Goal: Task Accomplishment & Management: Complete application form

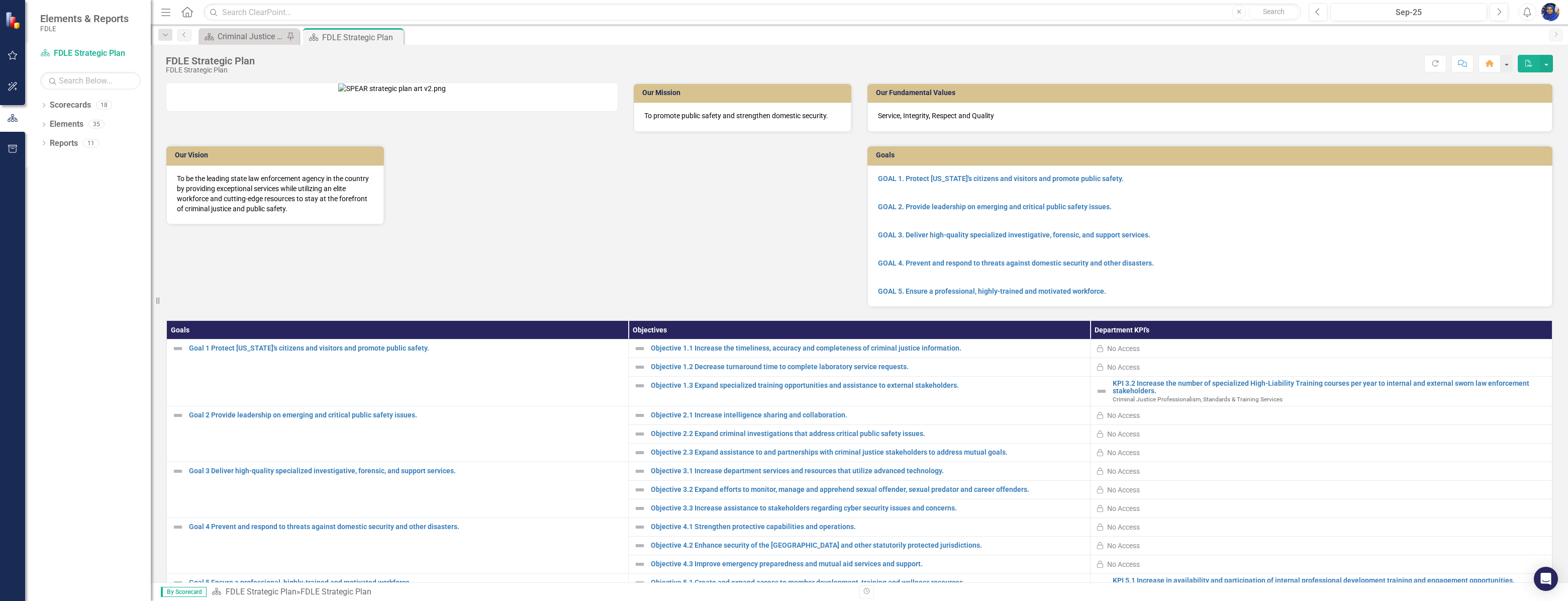
scroll to position [98, 0]
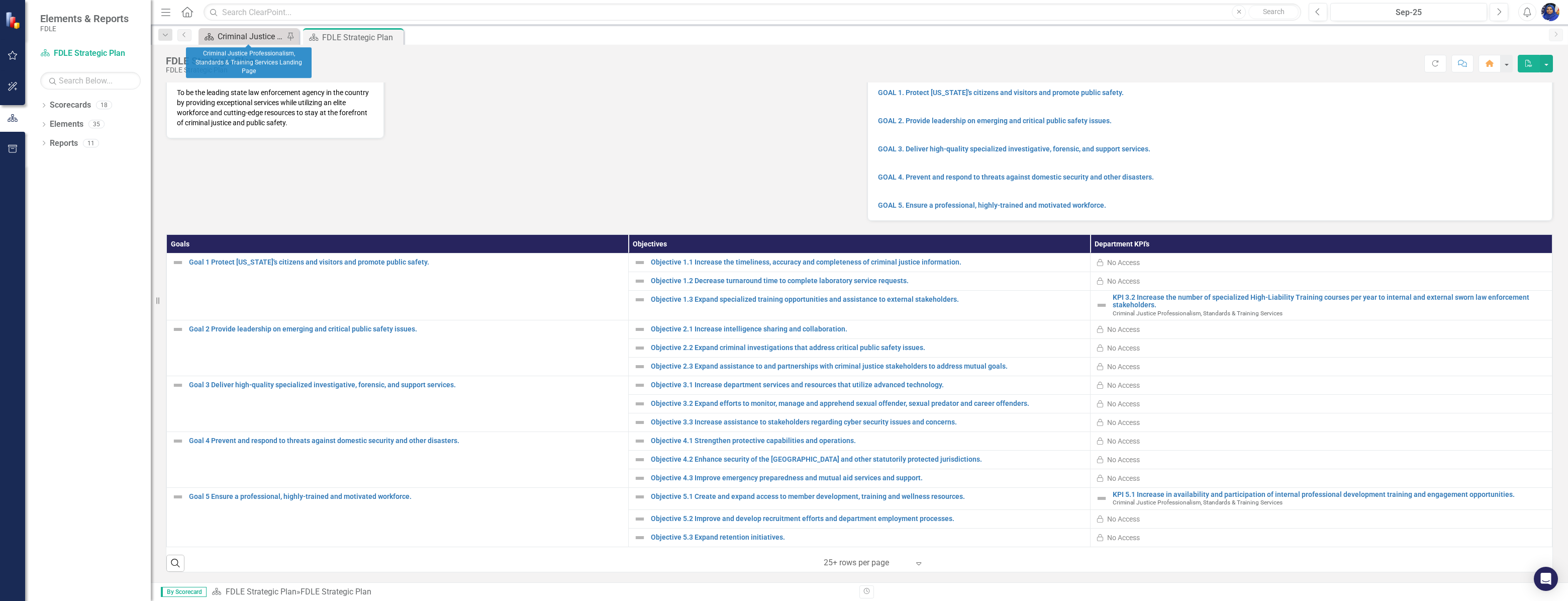
click at [236, 30] on div "Criminal Justice Professionalism, Standards & Training Services Landing Page" at bounding box center [251, 36] width 67 height 13
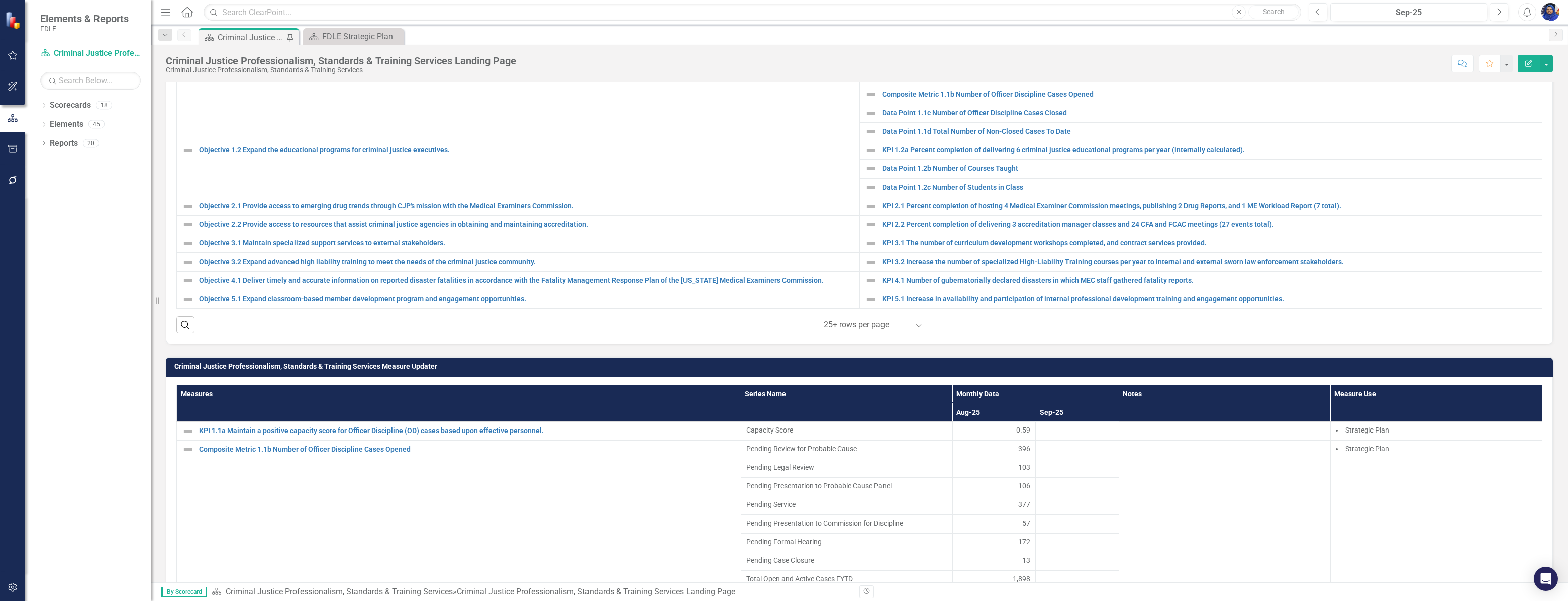
scroll to position [440, 0]
click at [844, 329] on div at bounding box center [866, 324] width 86 height 14
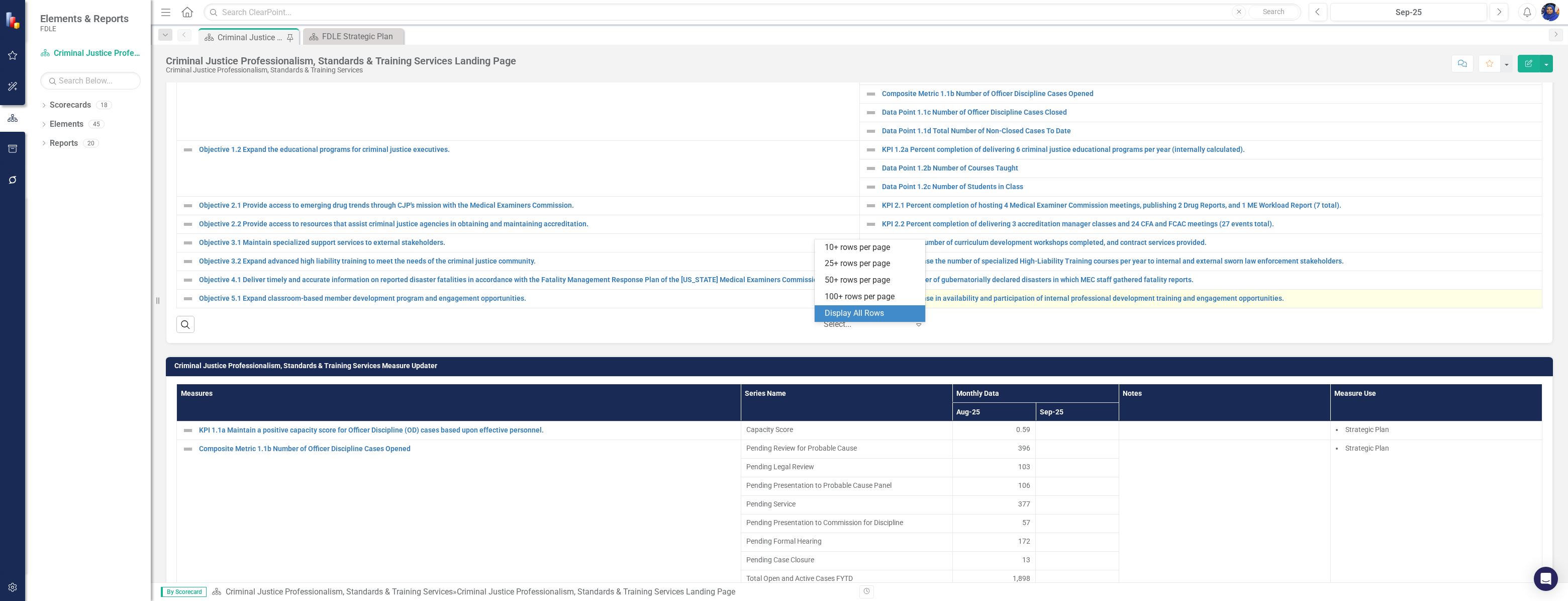
drag, startPoint x: 851, startPoint y: 307, endPoint x: 879, endPoint y: 305, distance: 28.1
click at [851, 307] on div "Display All Rows" at bounding box center [870, 313] width 111 height 16
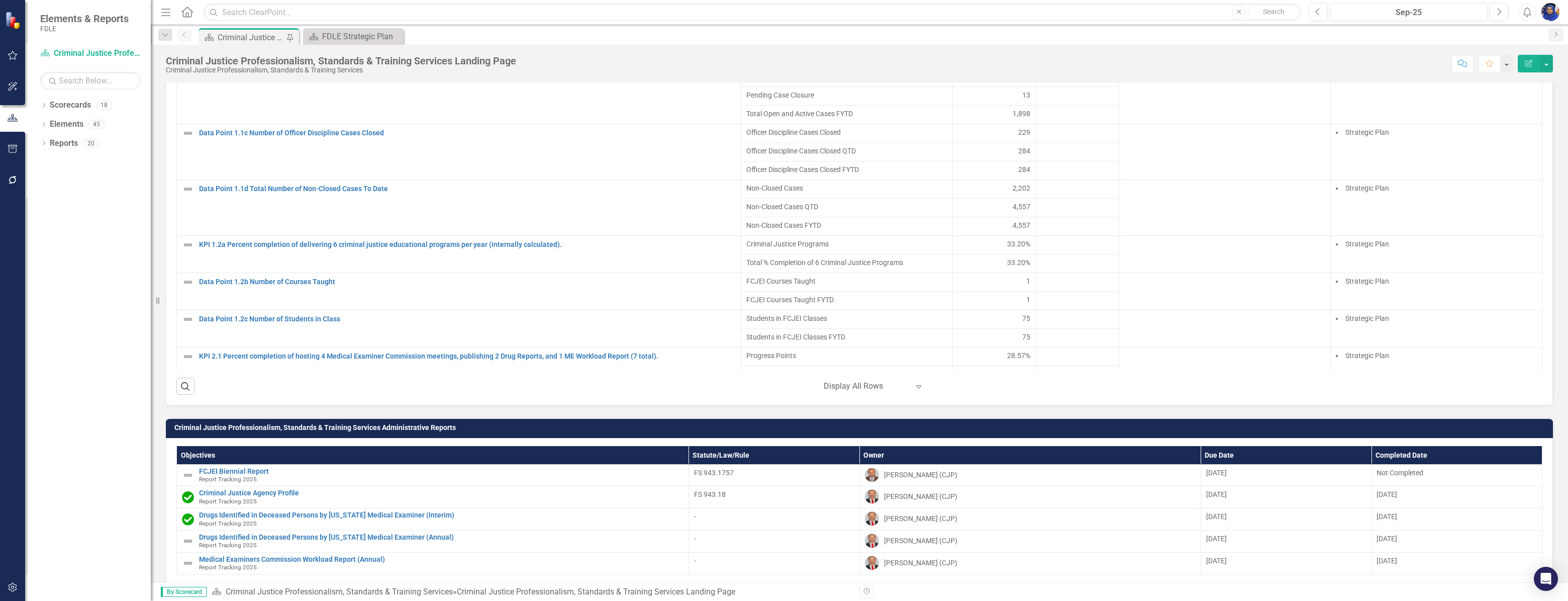
scroll to position [898, 0]
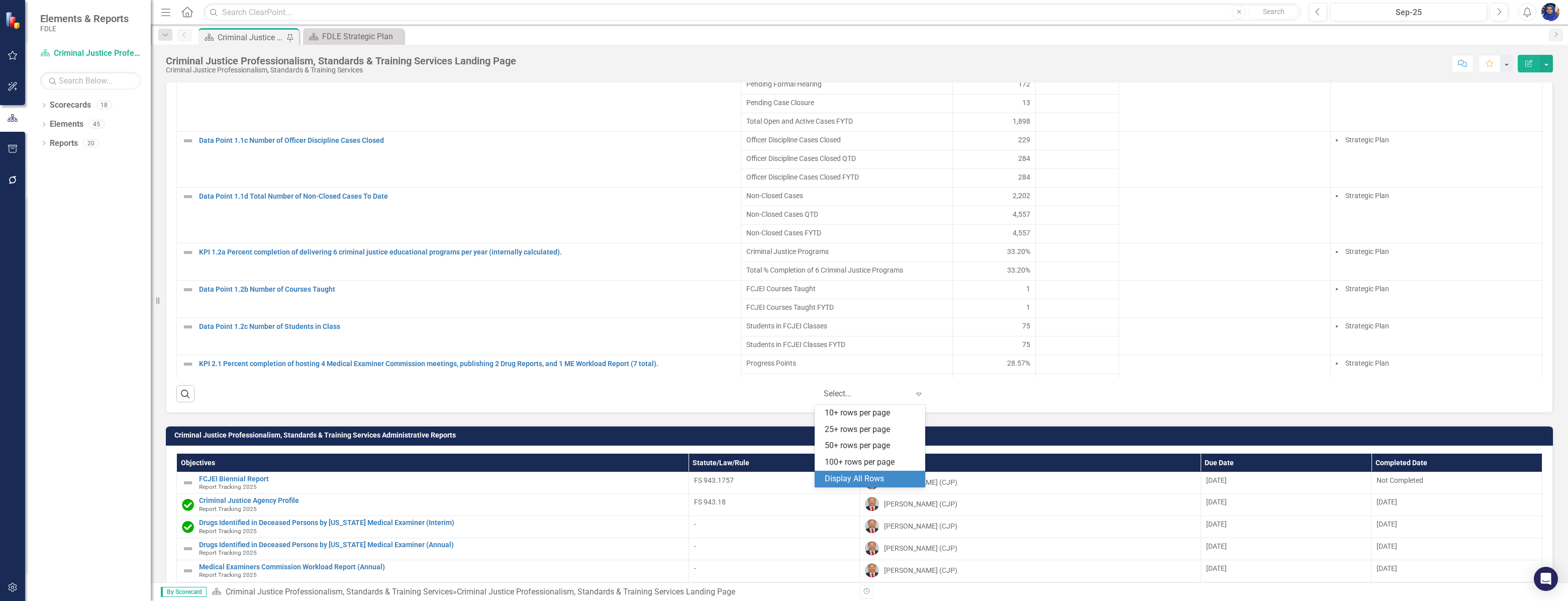
click at [914, 398] on icon "Expand" at bounding box center [919, 393] width 10 height 8
click at [855, 479] on div "Display All Rows" at bounding box center [871, 478] width 94 height 11
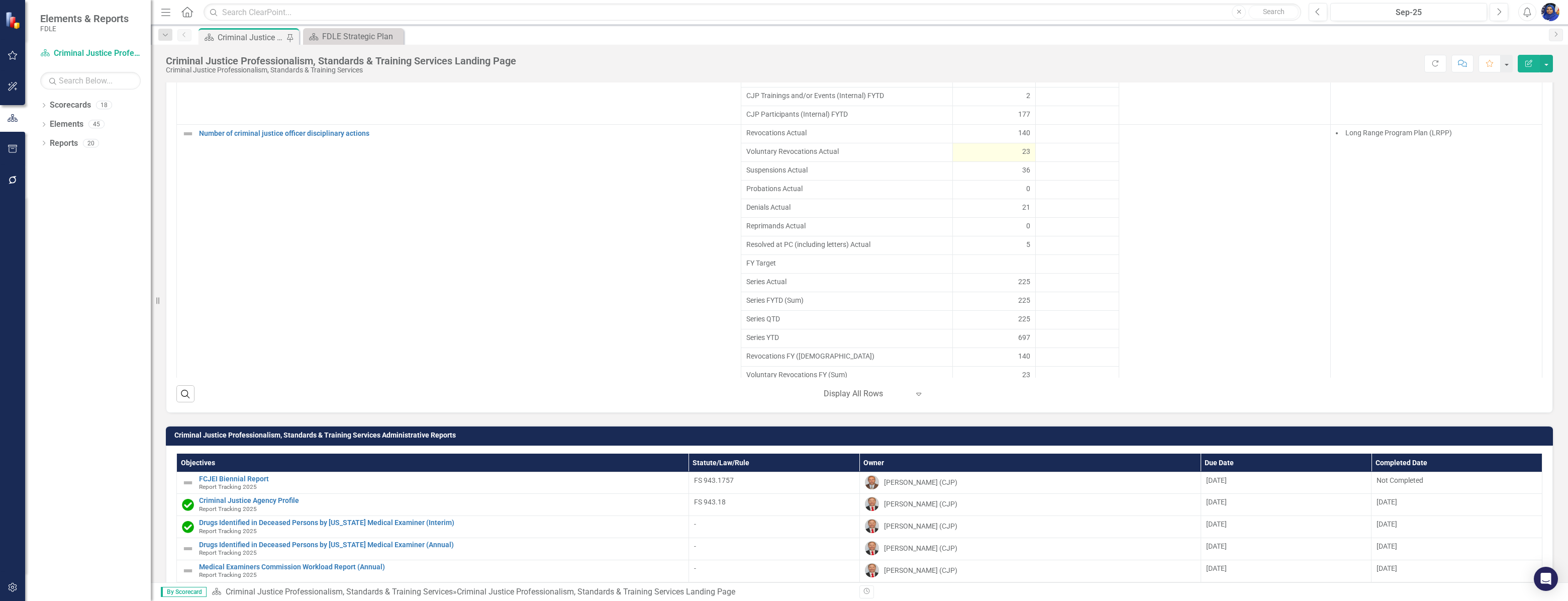
scroll to position [594, 0]
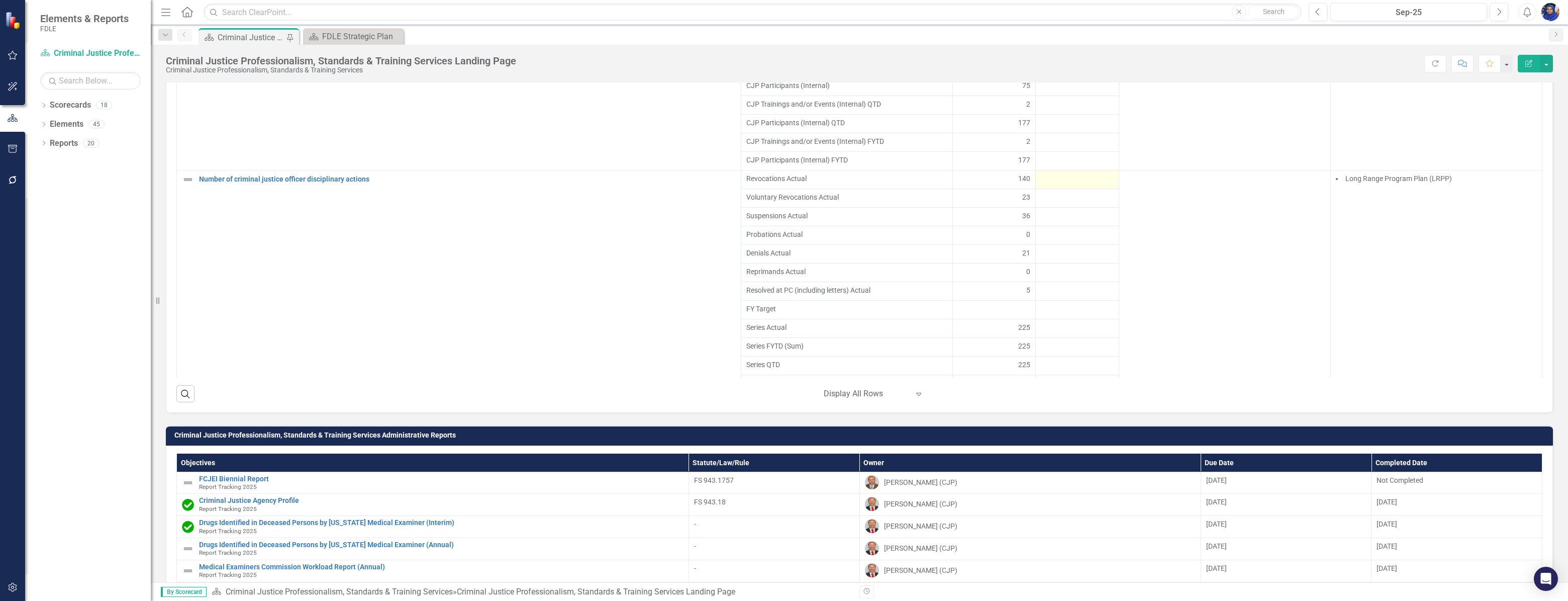
click at [1055, 186] on div at bounding box center [1077, 180] width 73 height 12
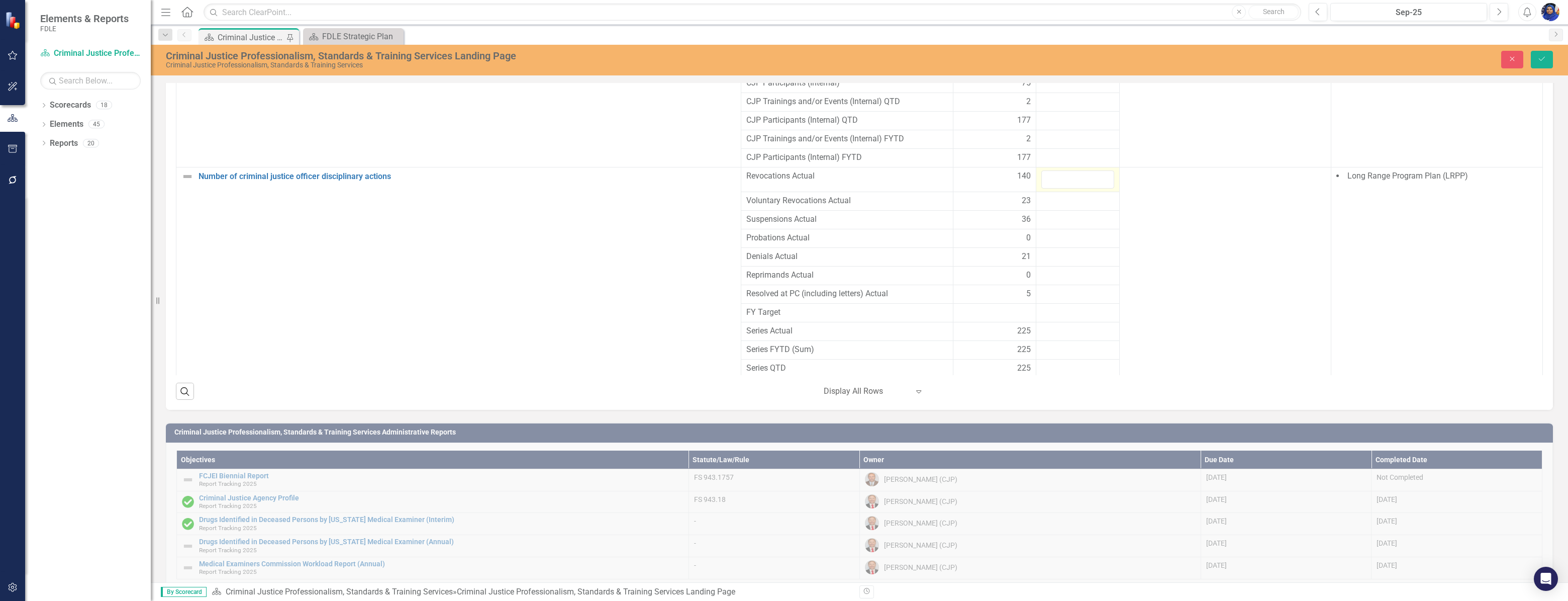
scroll to position [901, 0]
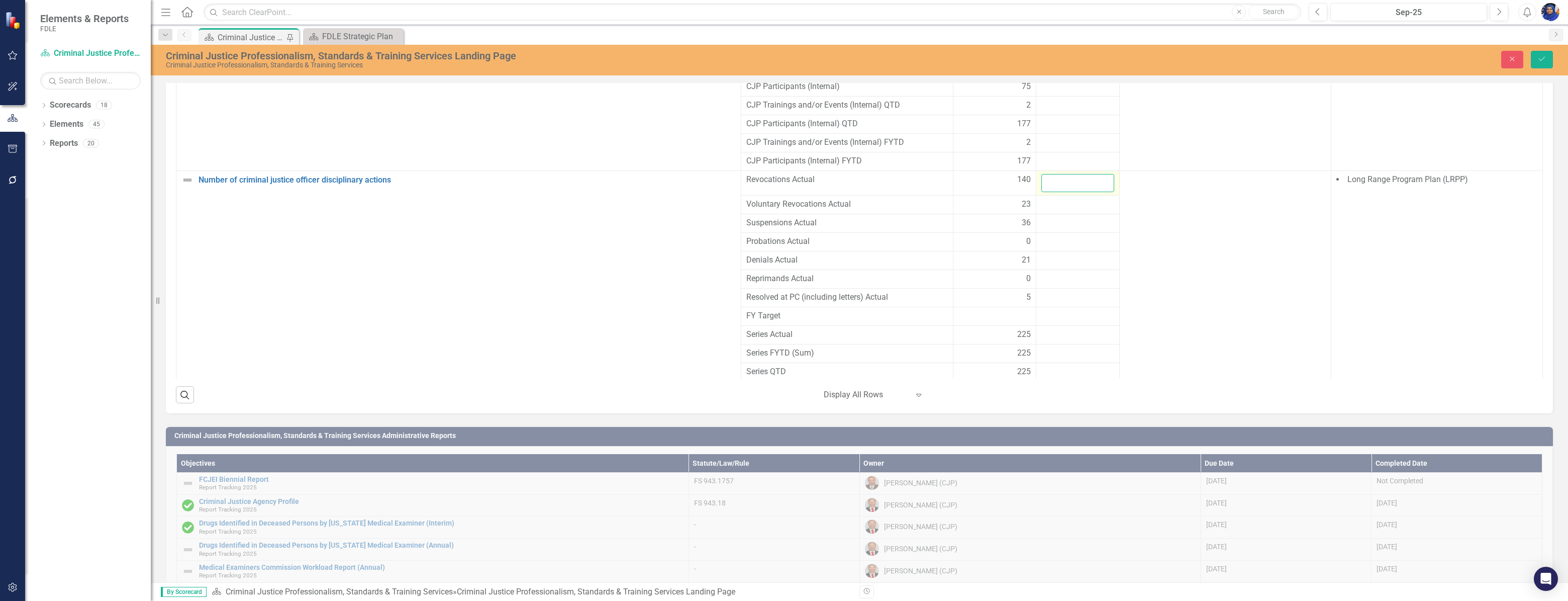
click at [1055, 187] on input "number" at bounding box center [1078, 183] width 73 height 19
type input "0"
click at [1068, 211] on div at bounding box center [1078, 205] width 73 height 12
click at [1068, 211] on input "number" at bounding box center [1078, 208] width 73 height 19
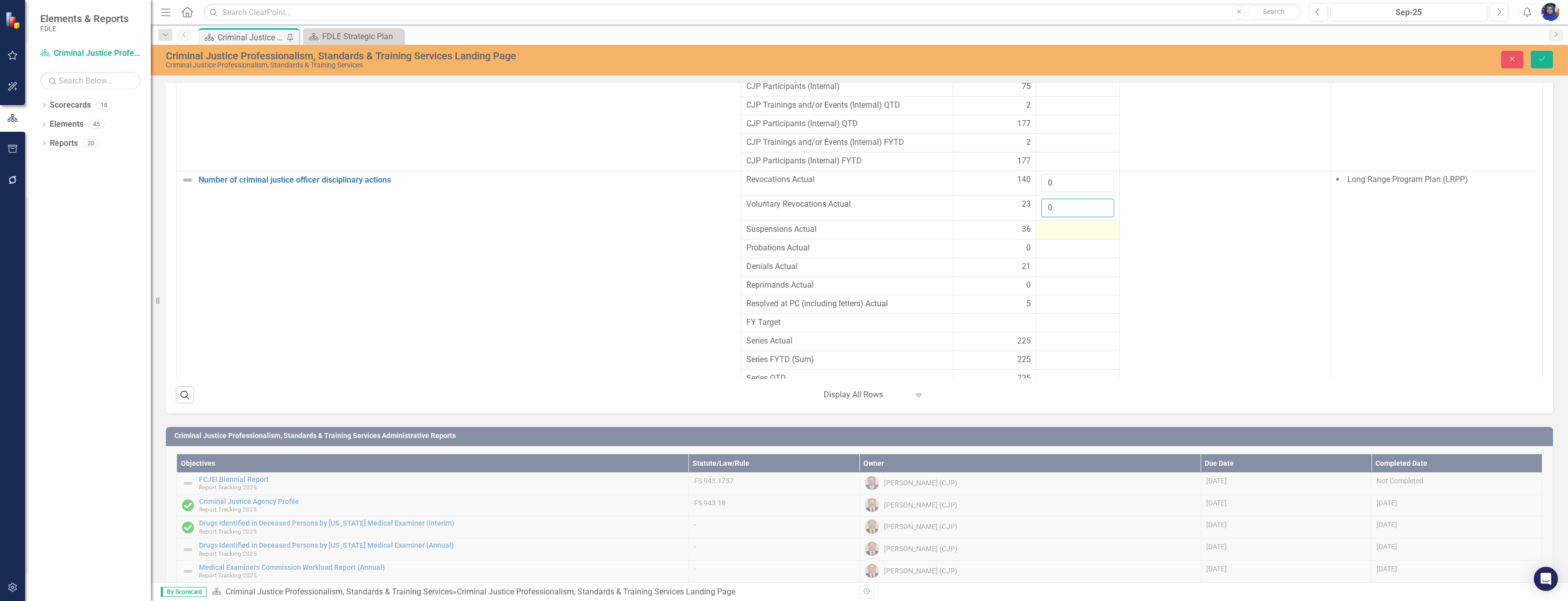
type input "0"
click at [1043, 236] on div at bounding box center [1078, 230] width 73 height 12
click at [1042, 237] on input "number" at bounding box center [1078, 233] width 73 height 19
type input "0"
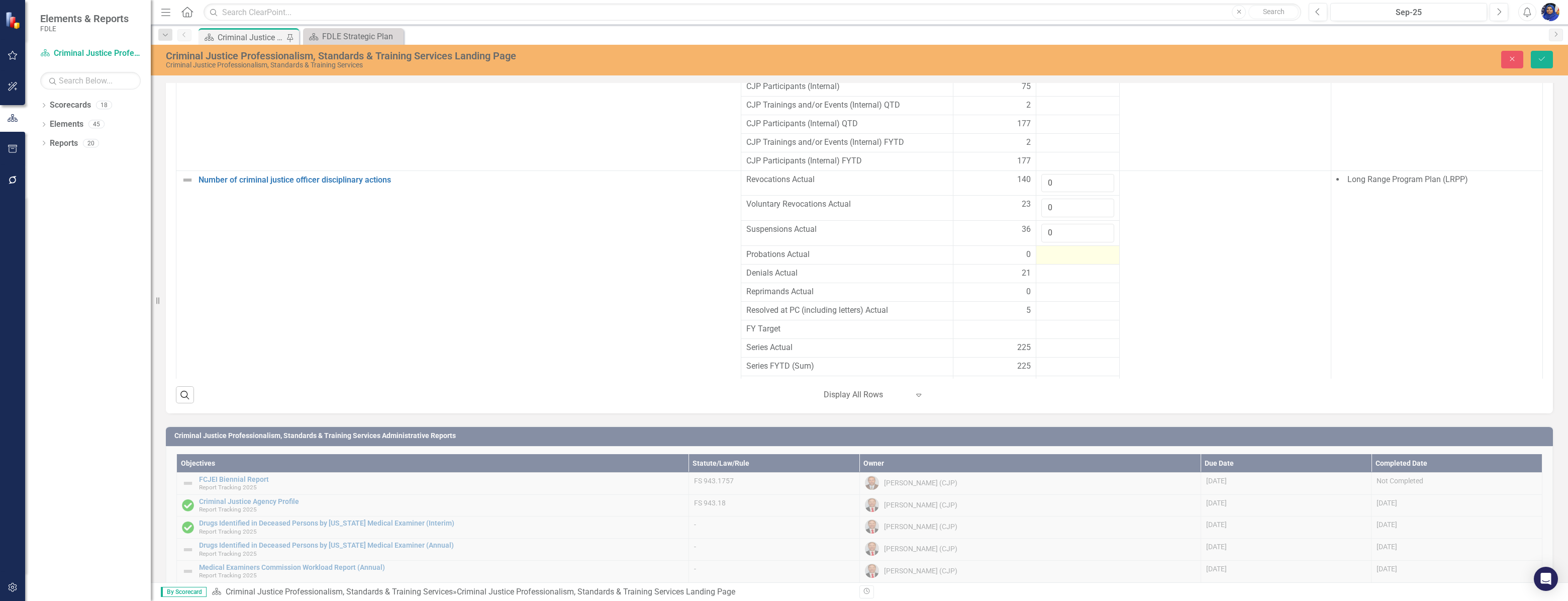
click at [1069, 261] on div at bounding box center [1078, 255] width 73 height 12
click at [1064, 261] on div at bounding box center [1078, 255] width 73 height 12
click at [1061, 262] on input "number" at bounding box center [1078, 259] width 73 height 19
type input "0"
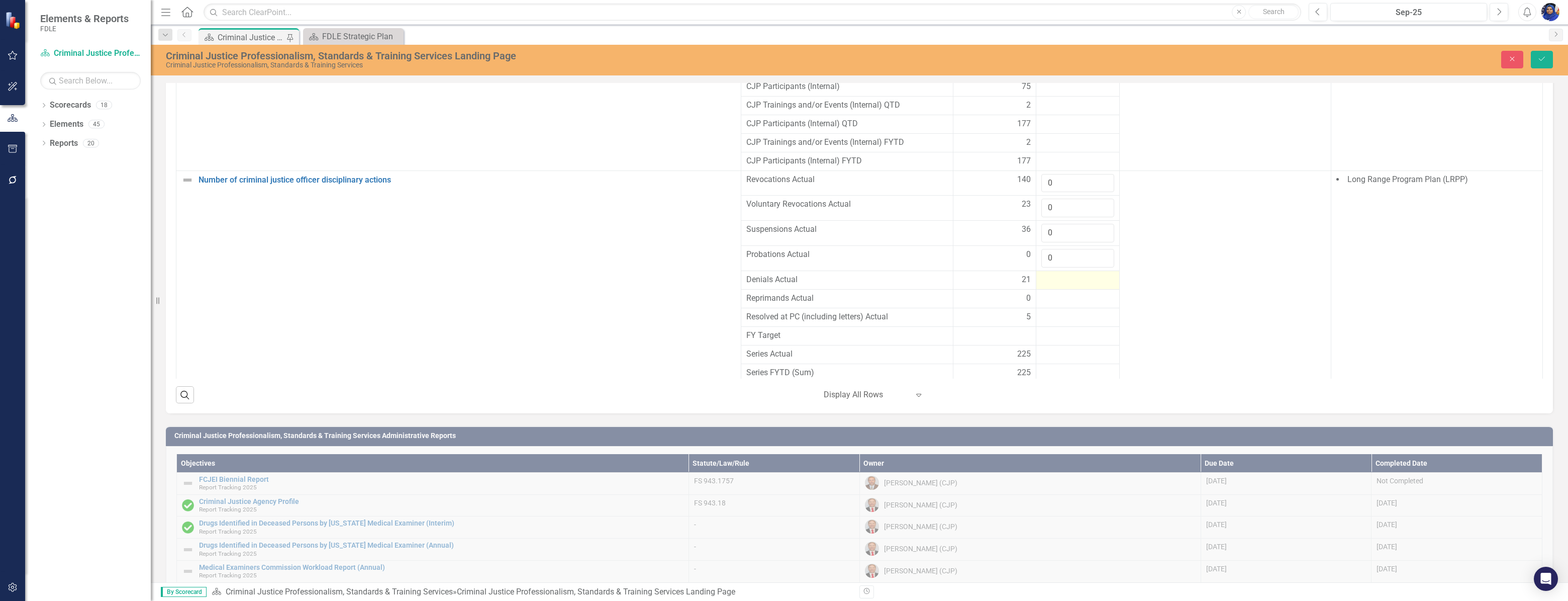
click at [1045, 285] on div at bounding box center [1078, 280] width 73 height 12
click at [1045, 285] on input "number" at bounding box center [1078, 284] width 73 height 19
type input "0"
click at [1050, 308] on div at bounding box center [1078, 305] width 73 height 12
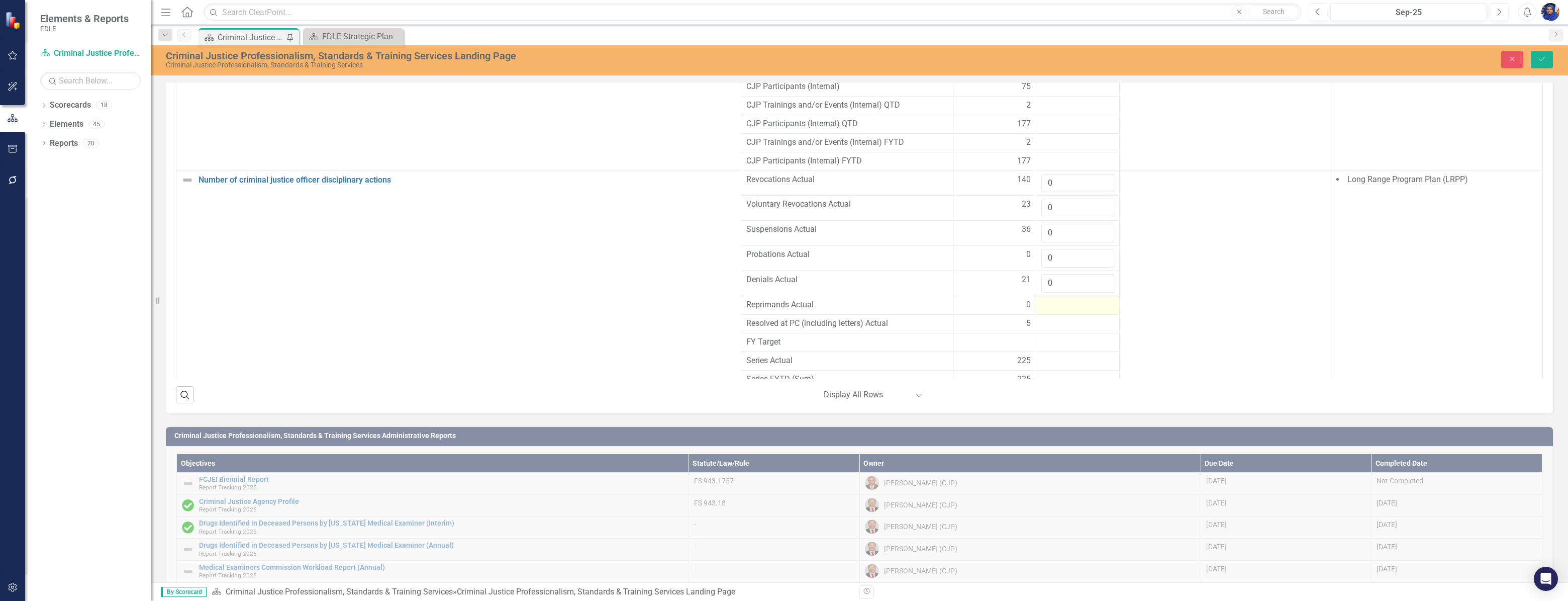
click at [1050, 308] on div at bounding box center [1078, 305] width 73 height 12
click at [1050, 310] on input "number" at bounding box center [1078, 309] width 73 height 19
type input "0"
click at [1067, 336] on div at bounding box center [1078, 330] width 73 height 12
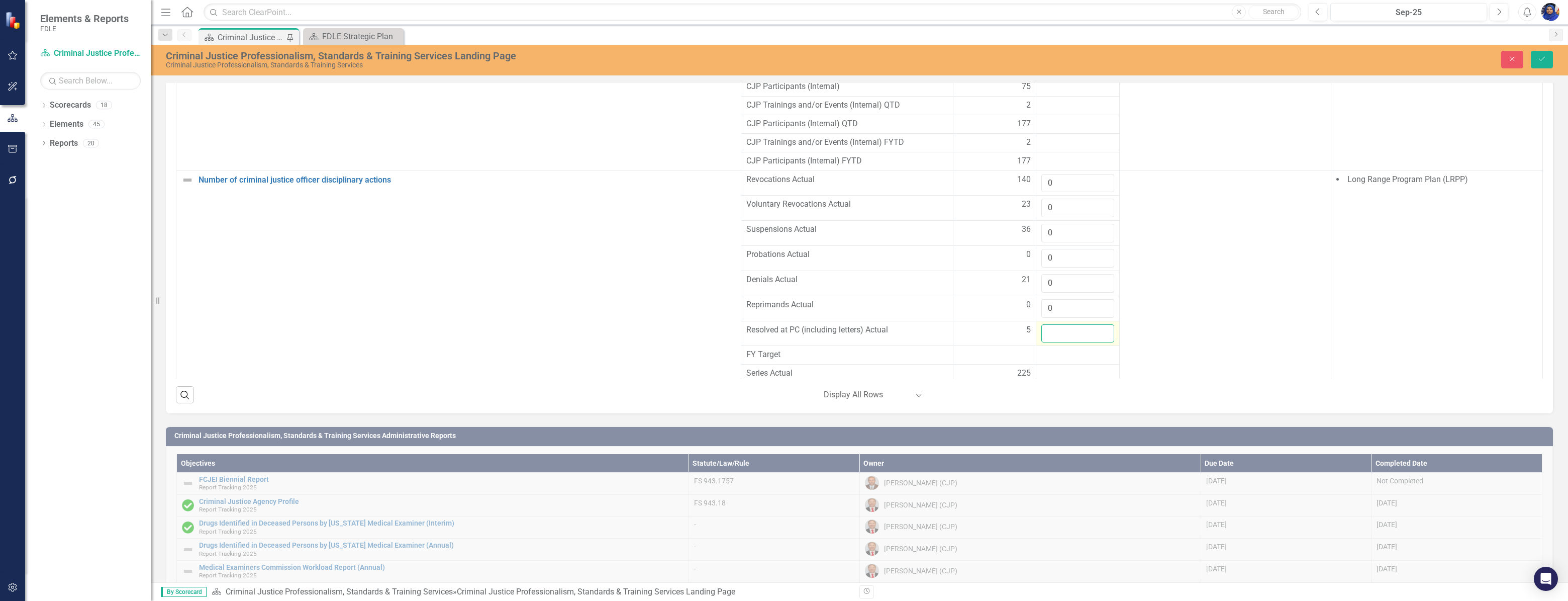
click at [1067, 338] on input "number" at bounding box center [1078, 334] width 73 height 19
type input "3"
click at [1049, 360] on div at bounding box center [1078, 355] width 73 height 12
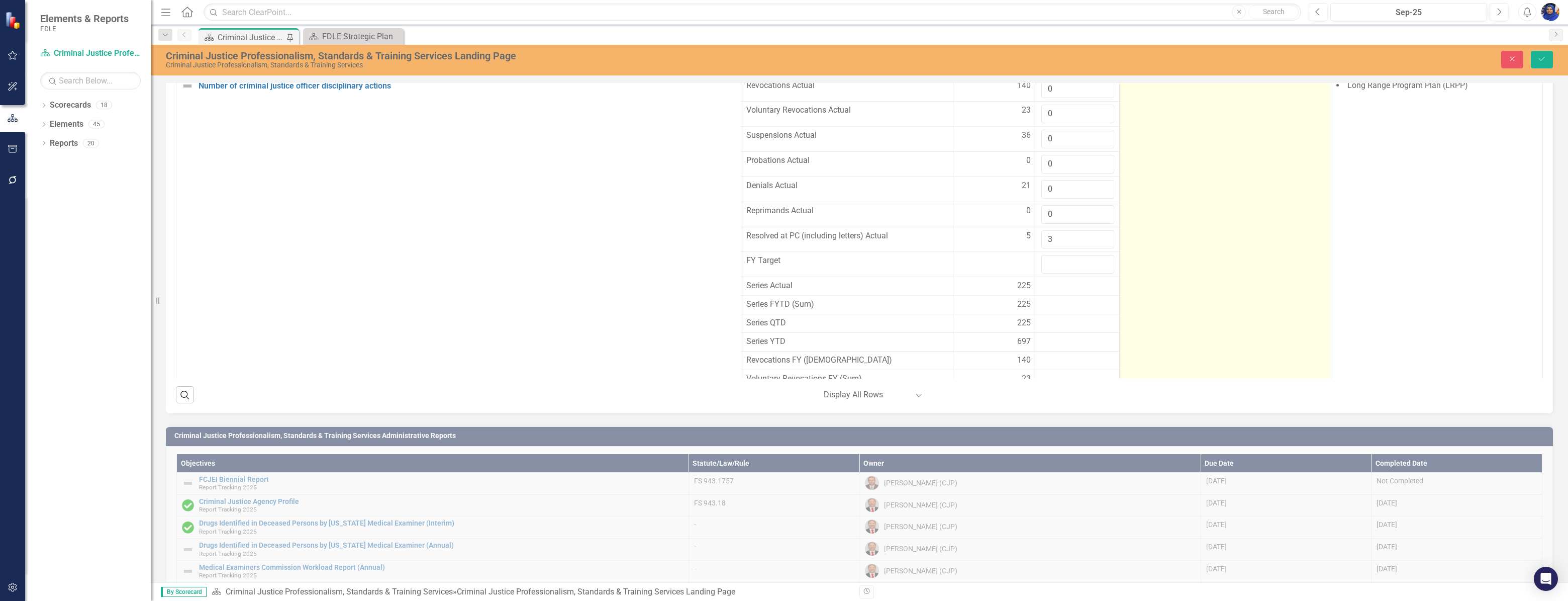
scroll to position [598, 0]
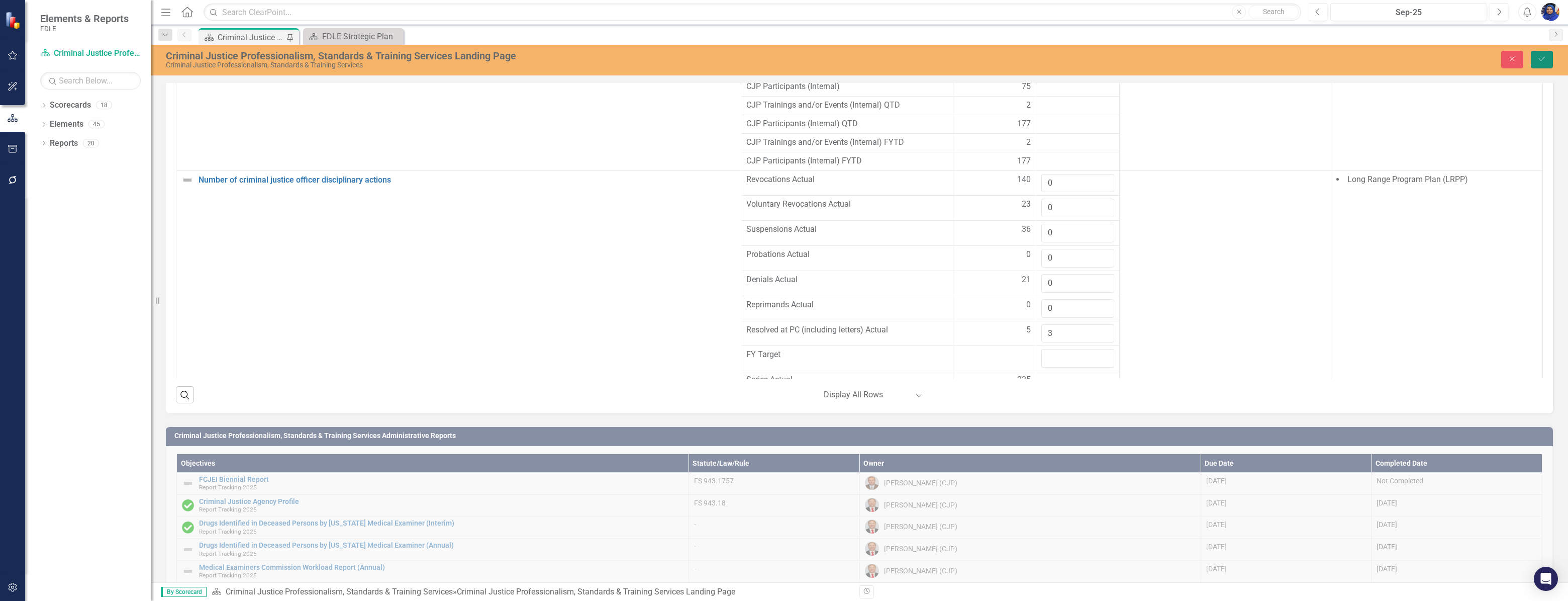
click at [1539, 55] on icon "Save" at bounding box center [1541, 59] width 9 height 7
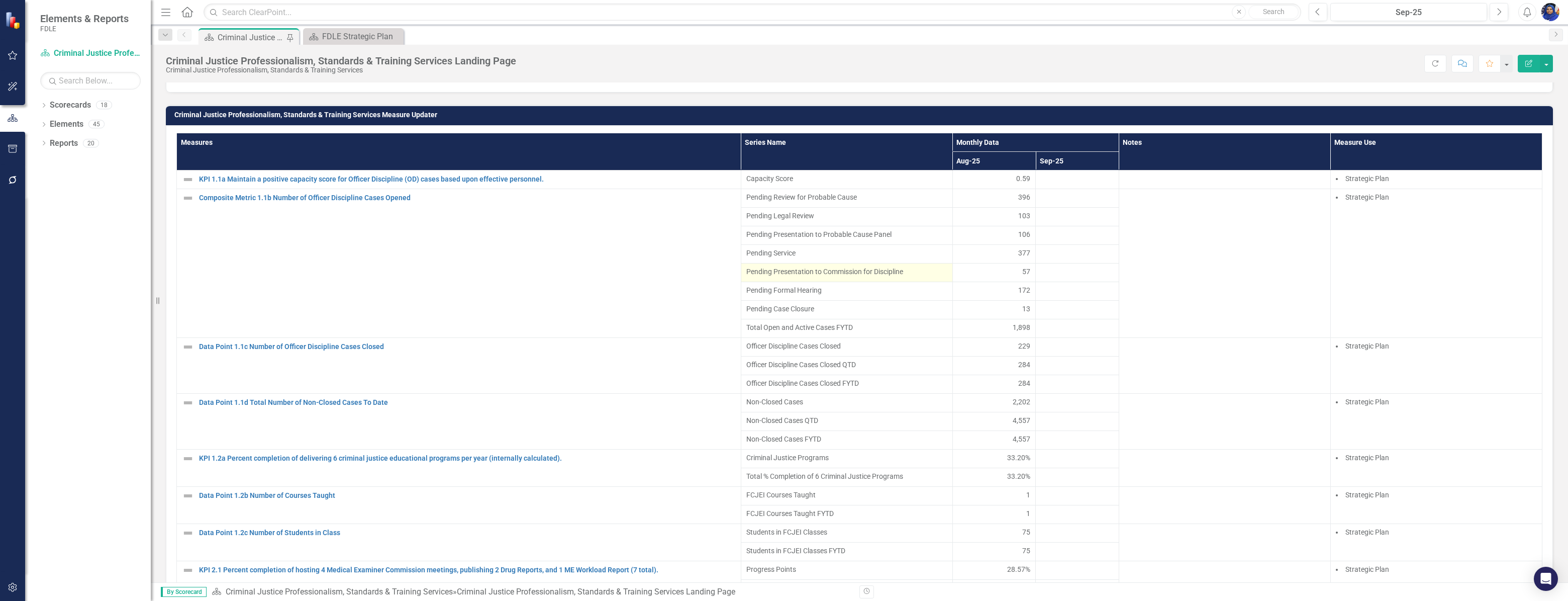
scroll to position [685, 0]
